Goal: Information Seeking & Learning: Learn about a topic

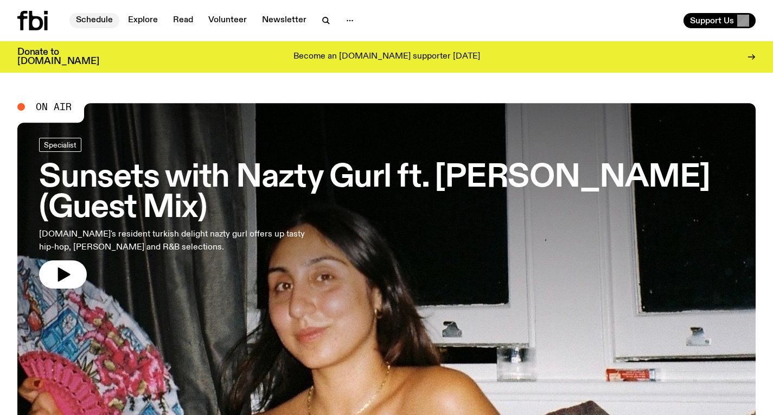
click at [99, 24] on link "Schedule" at bounding box center [94, 20] width 50 height 15
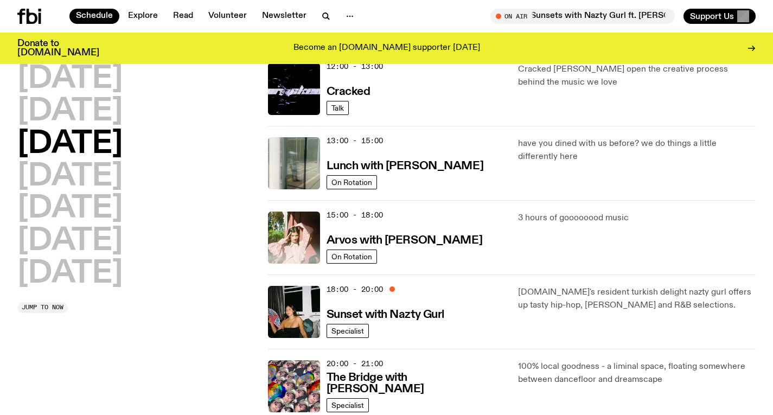
scroll to position [267, 0]
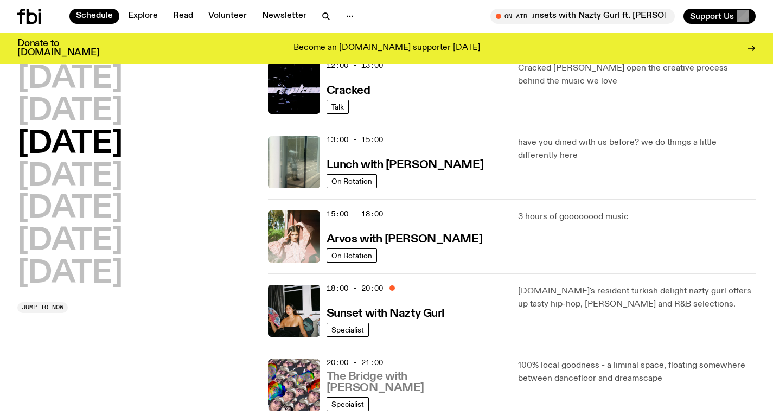
click at [395, 388] on h3 "The Bridge with [PERSON_NAME]" at bounding box center [416, 382] width 179 height 23
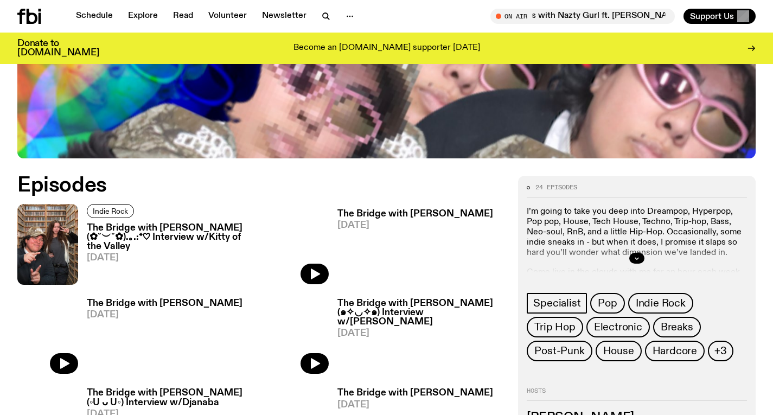
scroll to position [500, 0]
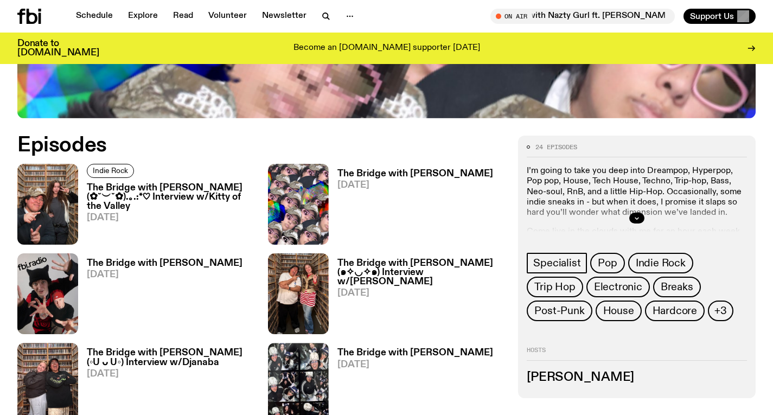
click at [189, 183] on h3 "The Bridge with [PERSON_NAME] (✿˘︶˘✿).｡.:*♡ Interview w/Kitty of the Valley" at bounding box center [171, 197] width 168 height 28
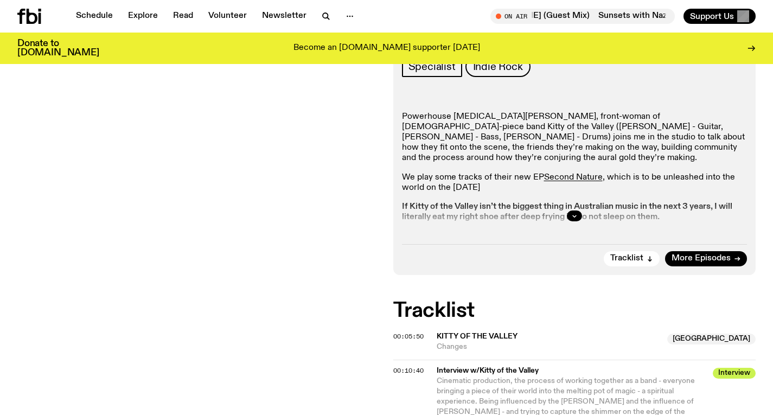
scroll to position [329, 0]
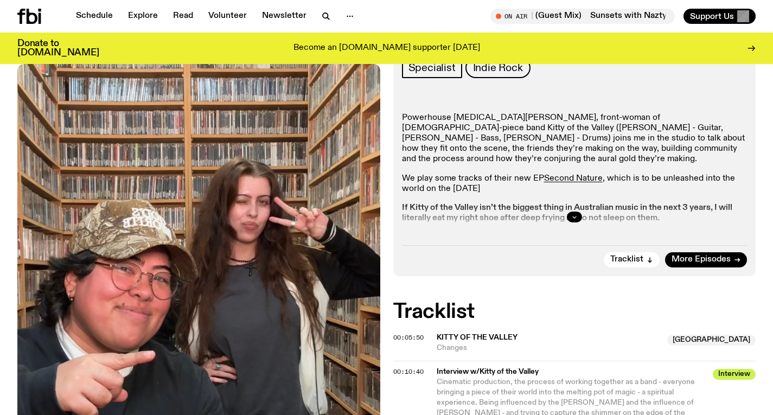
click at [575, 214] on icon "button" at bounding box center [574, 217] width 7 height 7
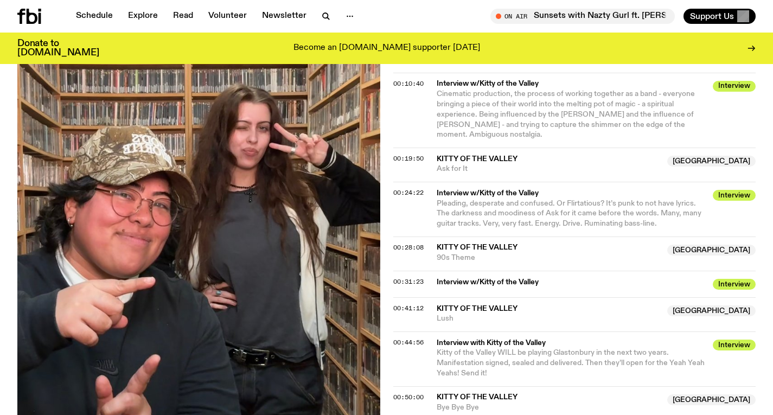
scroll to position [1238, 0]
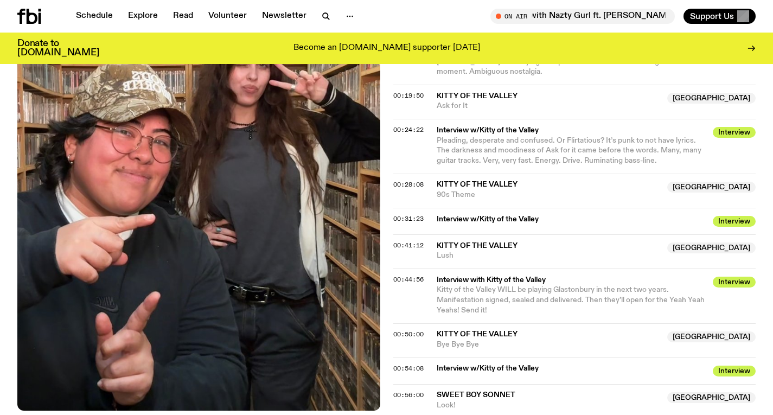
click at [39, 3] on div "Schedule Explore Read Volunteer Newsletter On Air Sunsets with Nazty Gurl ft. […" at bounding box center [386, 16] width 773 height 33
click at [36, 15] on icon at bounding box center [29, 16] width 24 height 15
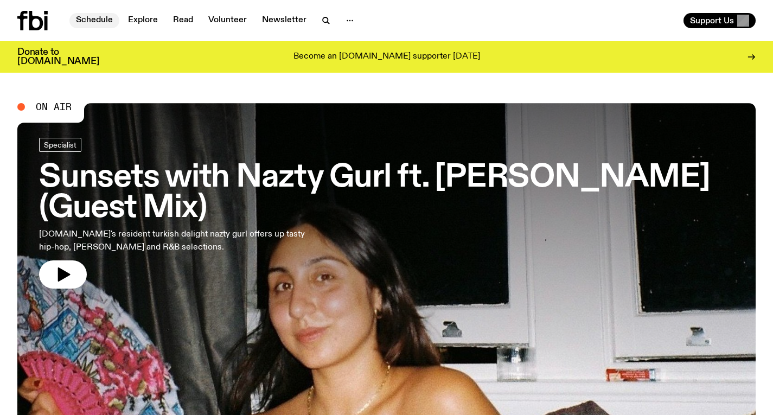
click at [105, 17] on link "Schedule" at bounding box center [94, 20] width 50 height 15
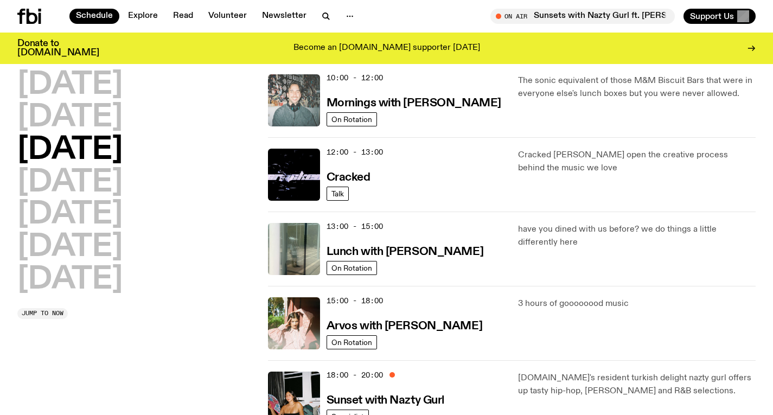
scroll to position [225, 0]
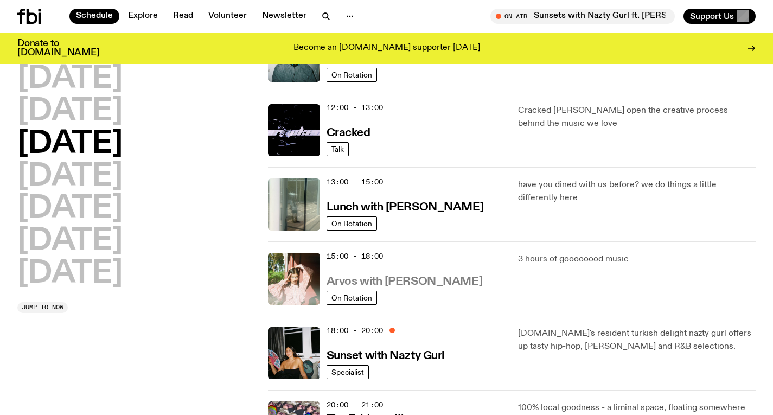
click at [422, 276] on h3 "Arvos with [PERSON_NAME]" at bounding box center [405, 281] width 156 height 11
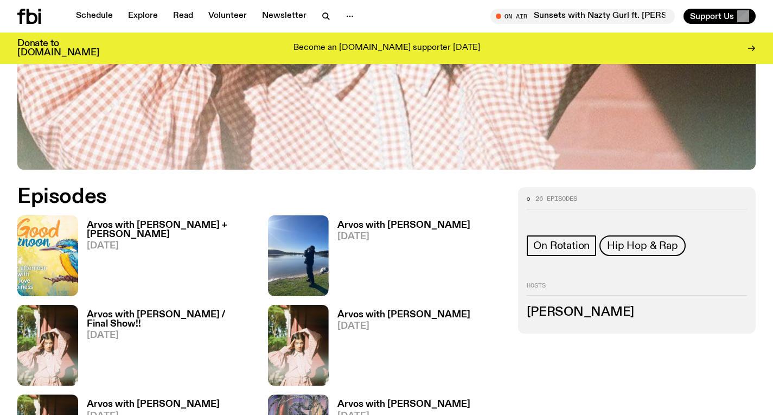
scroll to position [400, 0]
click at [141, 216] on div "Arvos with [PERSON_NAME] + [PERSON_NAME] [DATE]" at bounding box center [166, 255] width 177 height 81
click at [141, 224] on h3 "Arvos with [PERSON_NAME] + [PERSON_NAME]" at bounding box center [171, 229] width 168 height 18
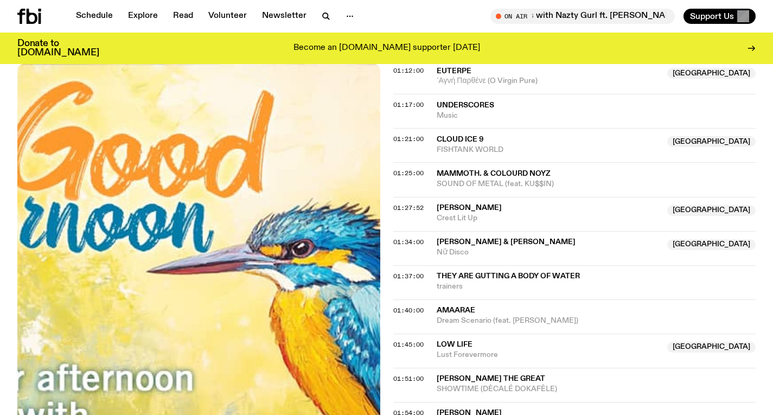
scroll to position [913, 0]
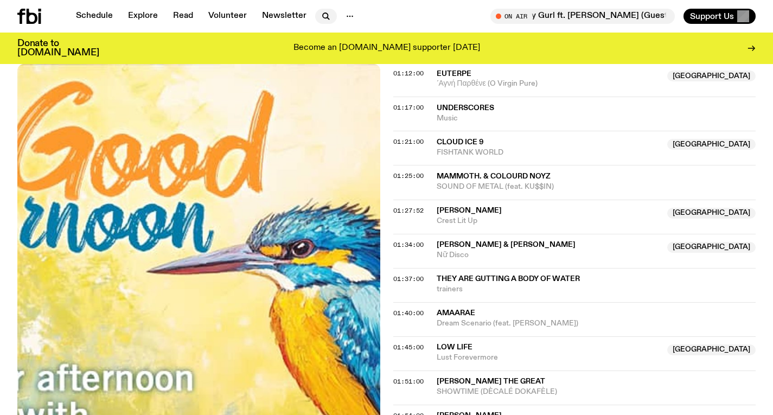
click at [327, 16] on icon "button" at bounding box center [326, 16] width 13 height 13
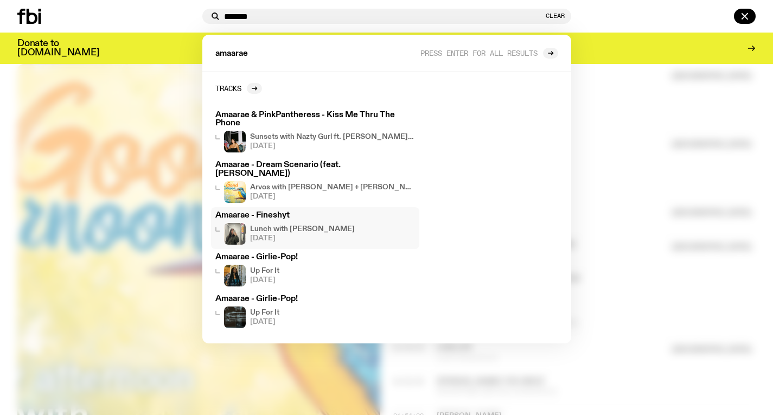
type input "*******"
click at [299, 226] on h4 "Lunch with [PERSON_NAME]" at bounding box center [302, 229] width 105 height 7
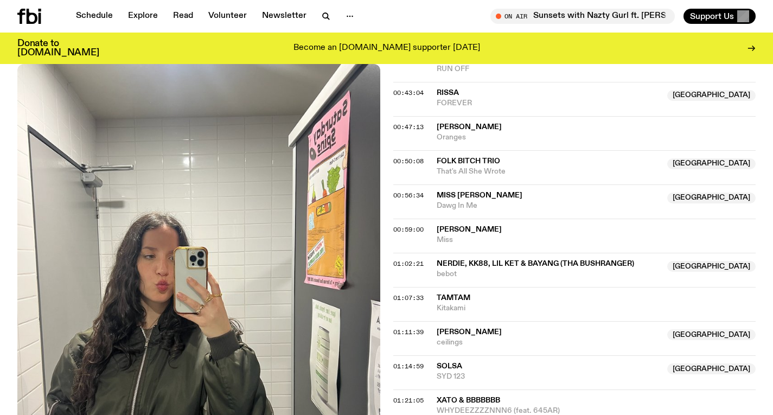
scroll to position [713, 0]
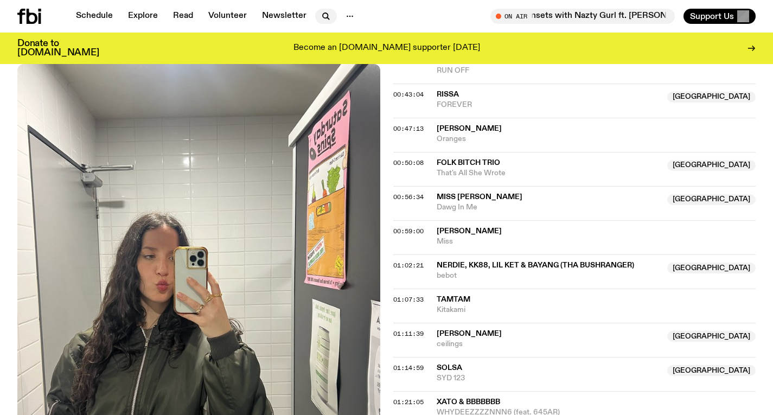
click at [328, 18] on icon "button" at bounding box center [326, 16] width 13 height 13
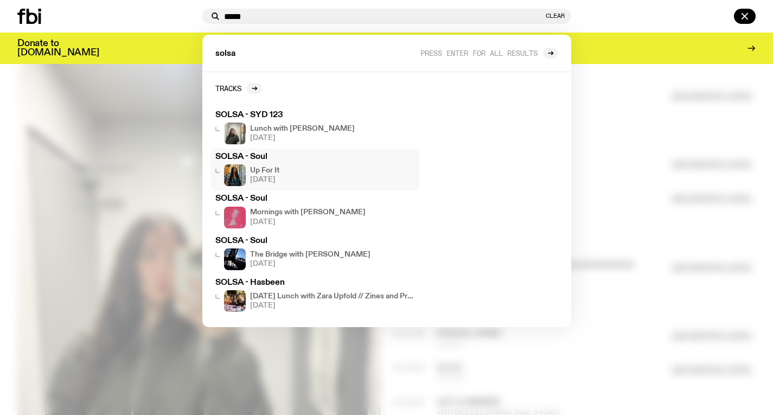
type input "*****"
click at [285, 161] on h3 "SOLSA - Soul" at bounding box center [315, 157] width 200 height 8
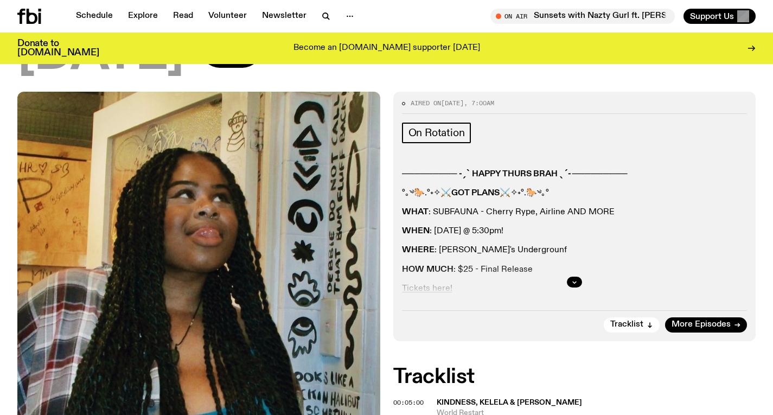
scroll to position [119, 0]
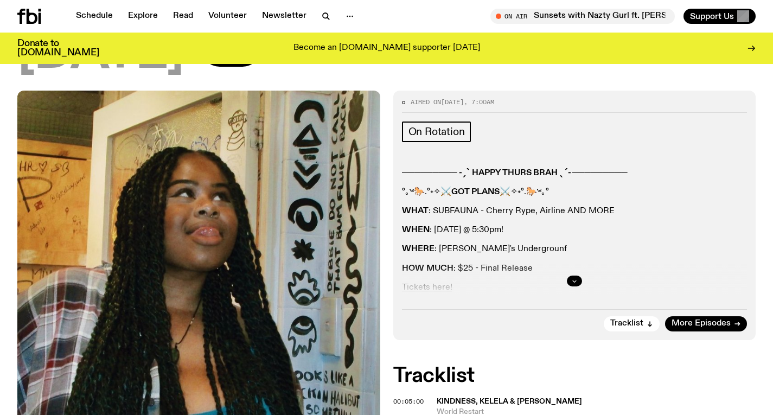
click at [575, 277] on button "button" at bounding box center [574, 281] width 15 height 11
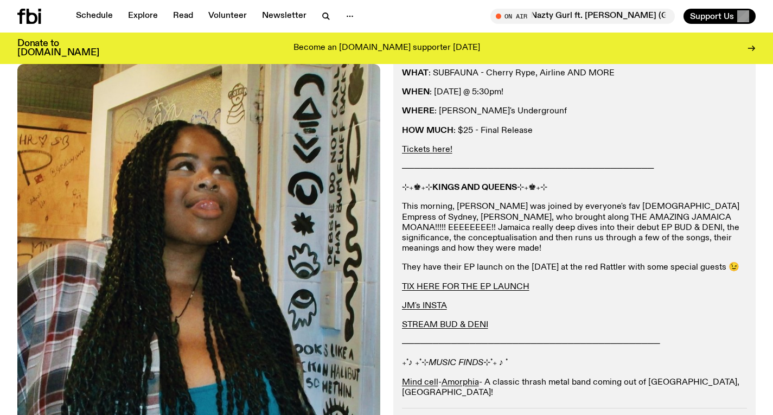
scroll to position [94, 0]
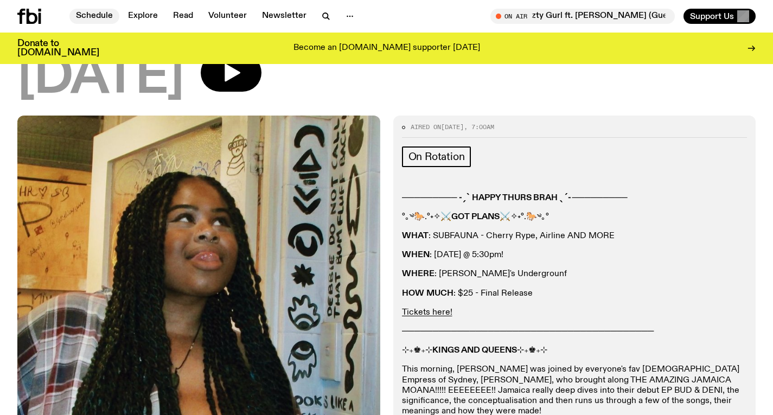
click at [103, 17] on link "Schedule" at bounding box center [94, 16] width 50 height 15
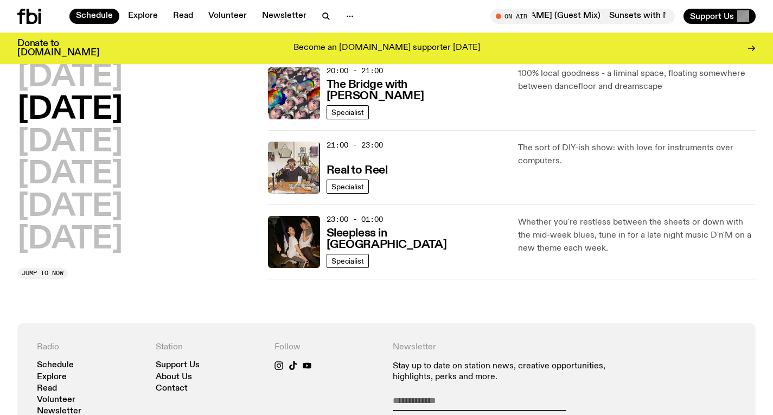
scroll to position [562, 0]
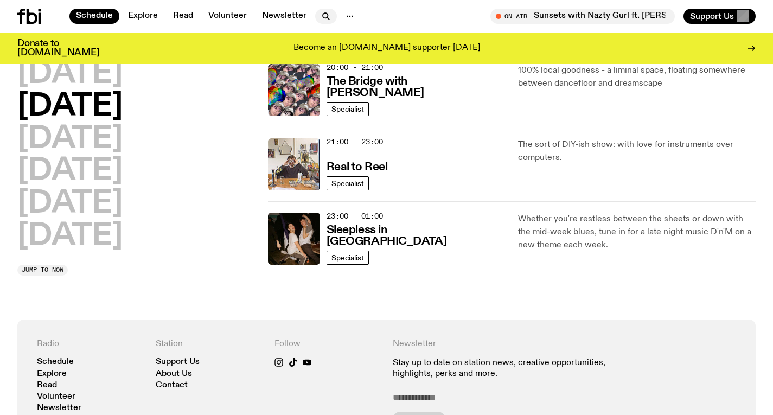
click at [325, 15] on icon "button" at bounding box center [325, 15] width 5 height 5
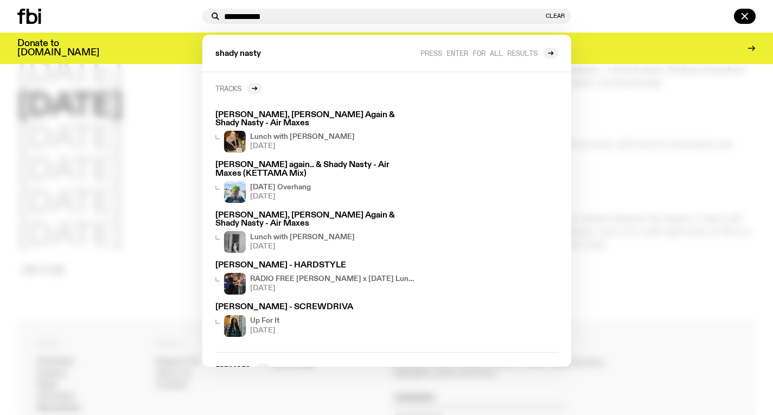
type input "**********"
click at [240, 83] on link "Tracks" at bounding box center [238, 88] width 47 height 11
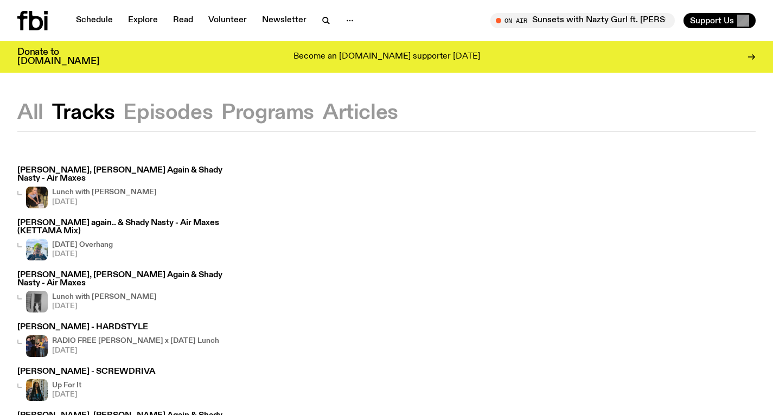
click at [42, 20] on icon at bounding box center [32, 21] width 30 height 20
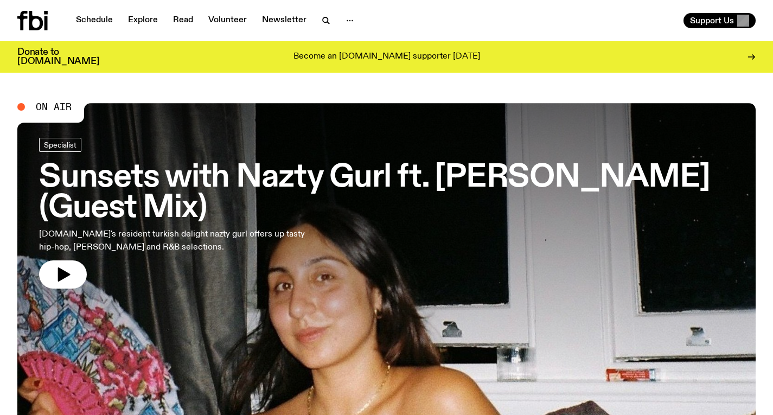
click at [176, 193] on h3 "Sunsets with Nazty Gurl ft. [PERSON_NAME] (Guest Mix)" at bounding box center [386, 193] width 695 height 61
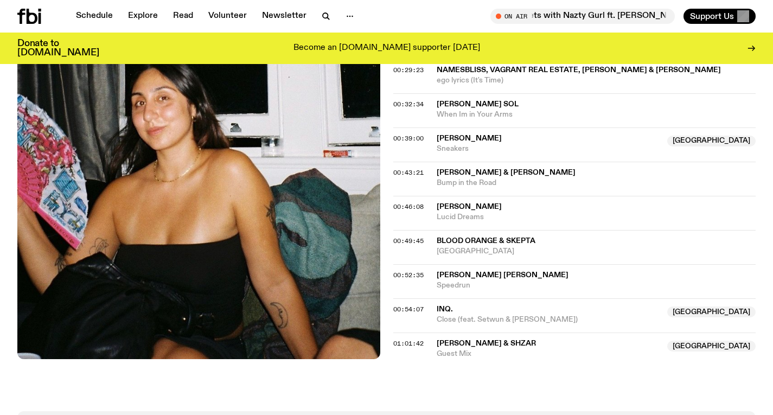
scroll to position [760, 0]
